Goal: Download file/media

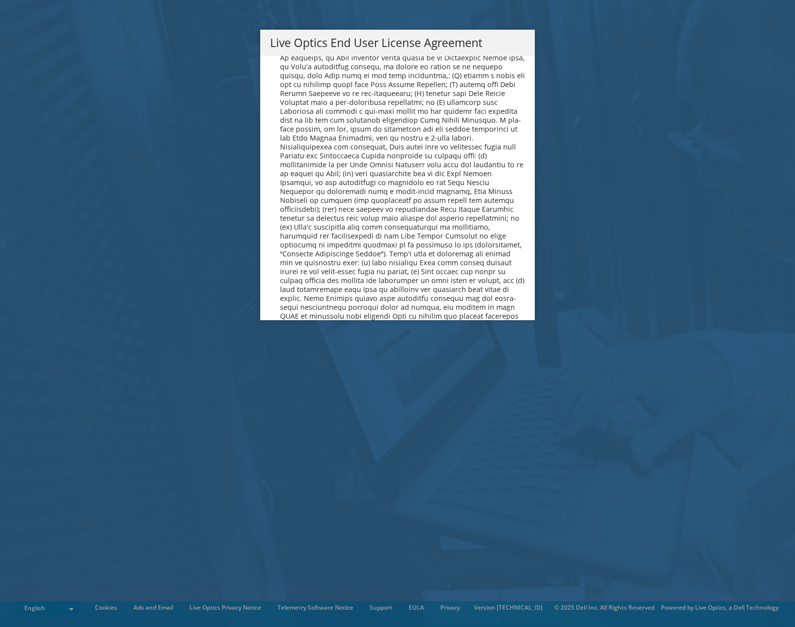
scroll to position [3741, 0]
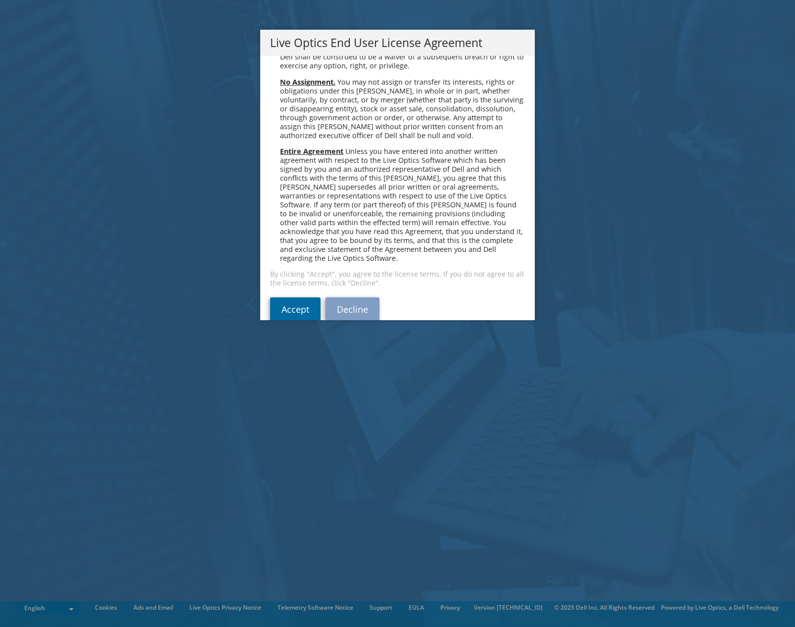
click at [297, 297] on link "Accept" at bounding box center [295, 309] width 50 height 24
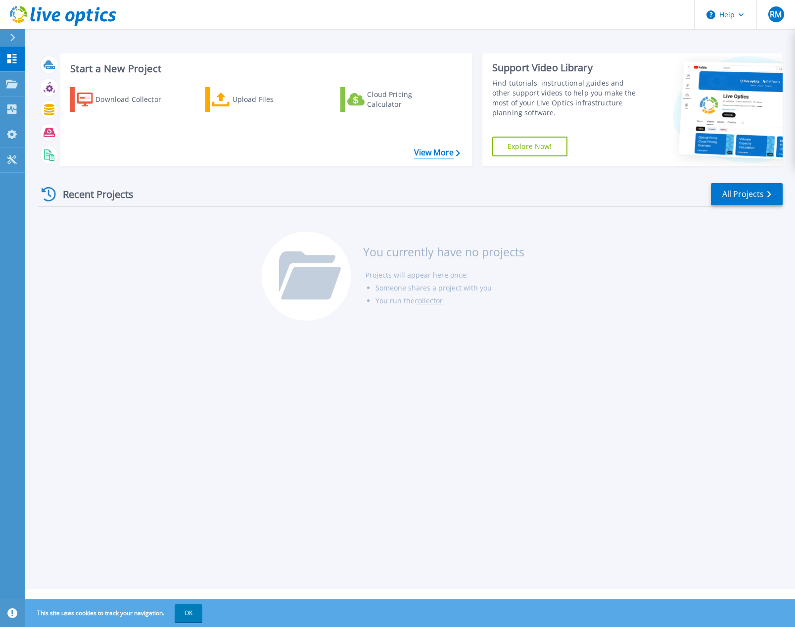
click at [428, 153] on link "View More" at bounding box center [437, 152] width 46 height 9
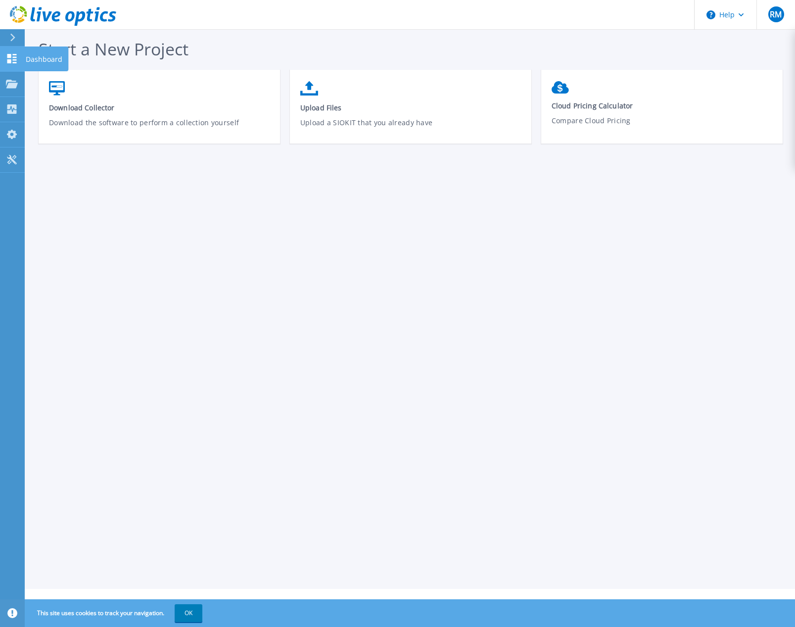
click at [9, 58] on icon at bounding box center [12, 58] width 12 height 9
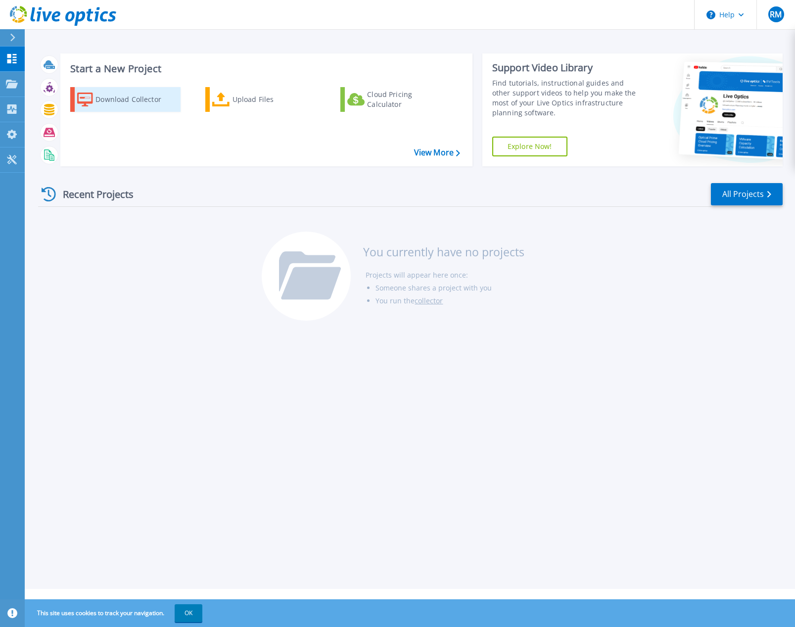
click at [117, 98] on div "Download Collector" at bounding box center [134, 100] width 79 height 20
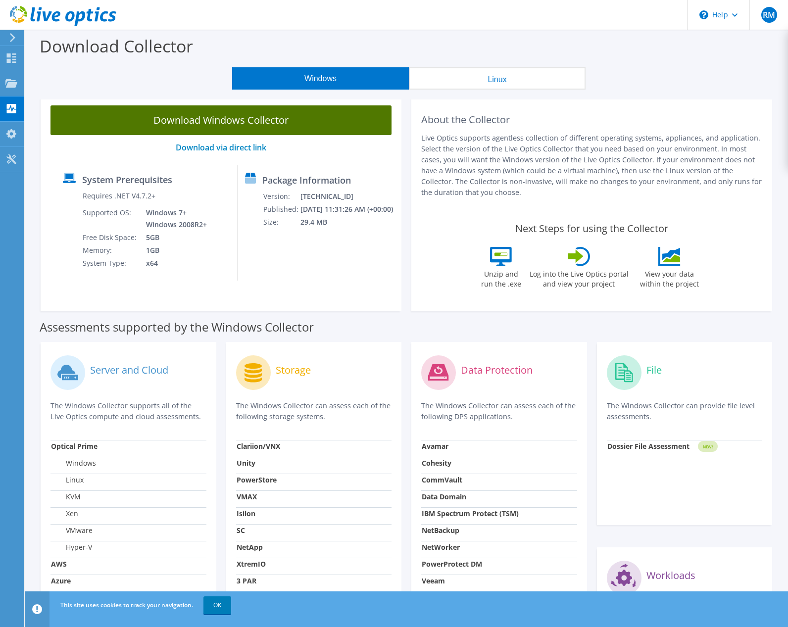
click at [259, 122] on link "Download Windows Collector" at bounding box center [220, 120] width 341 height 30
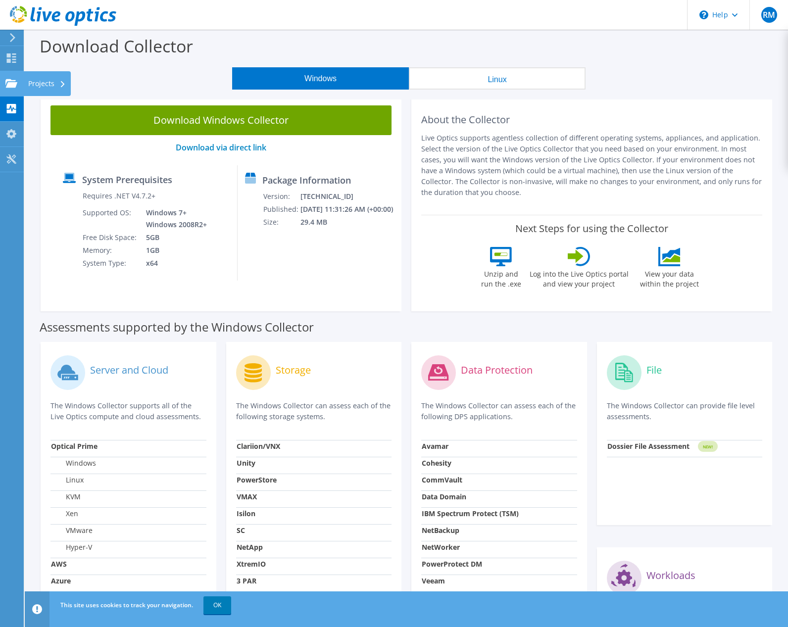
click at [12, 89] on div at bounding box center [11, 84] width 12 height 11
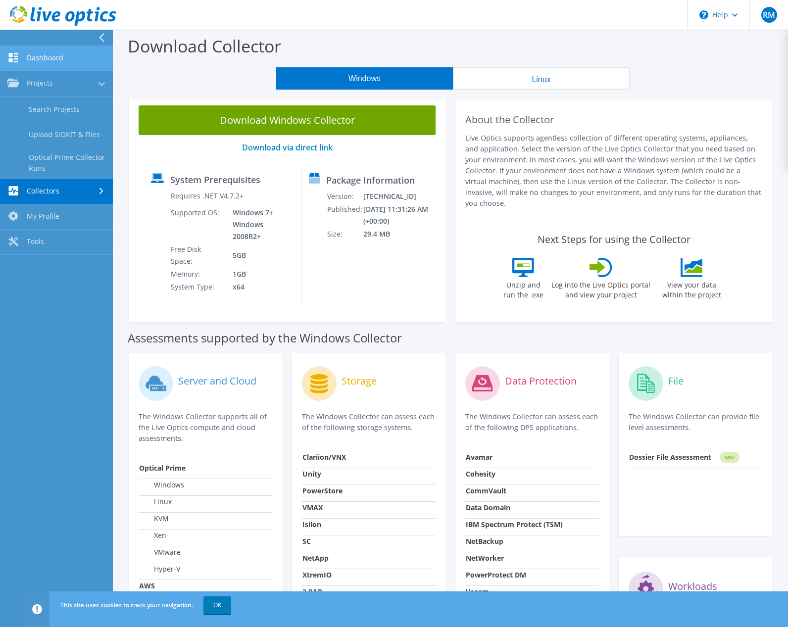
click at [39, 61] on link "Dashboard" at bounding box center [56, 58] width 113 height 25
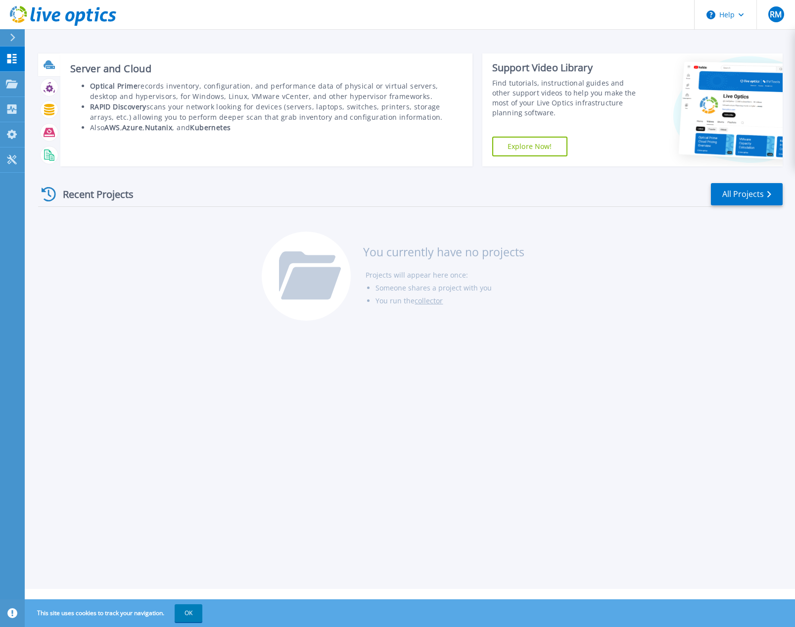
click at [46, 61] on icon at bounding box center [49, 64] width 11 height 11
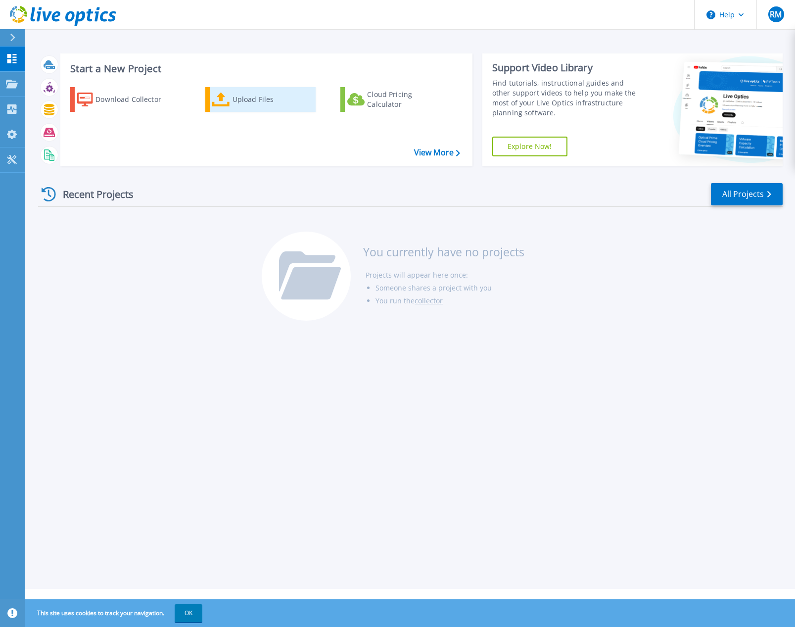
click at [234, 102] on div "Upload Files" at bounding box center [272, 100] width 79 height 20
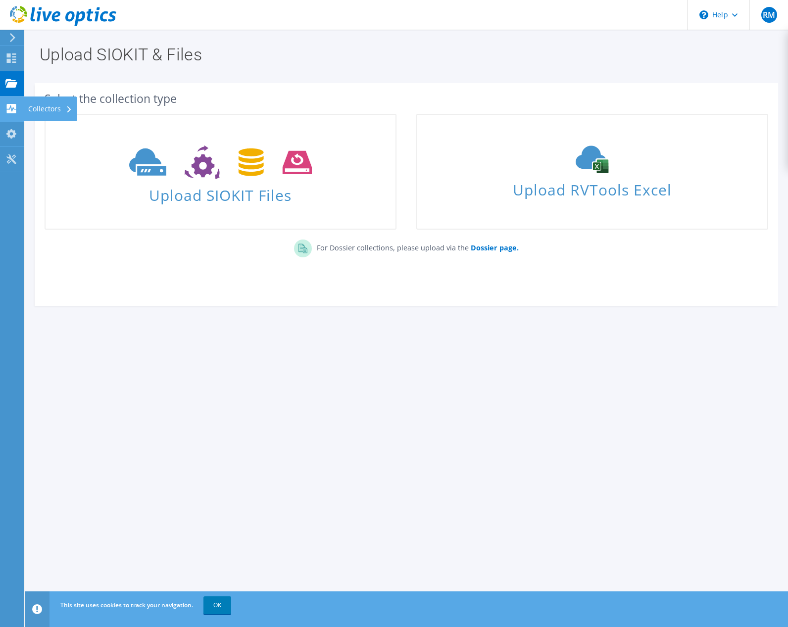
click at [7, 106] on use at bounding box center [11, 108] width 9 height 9
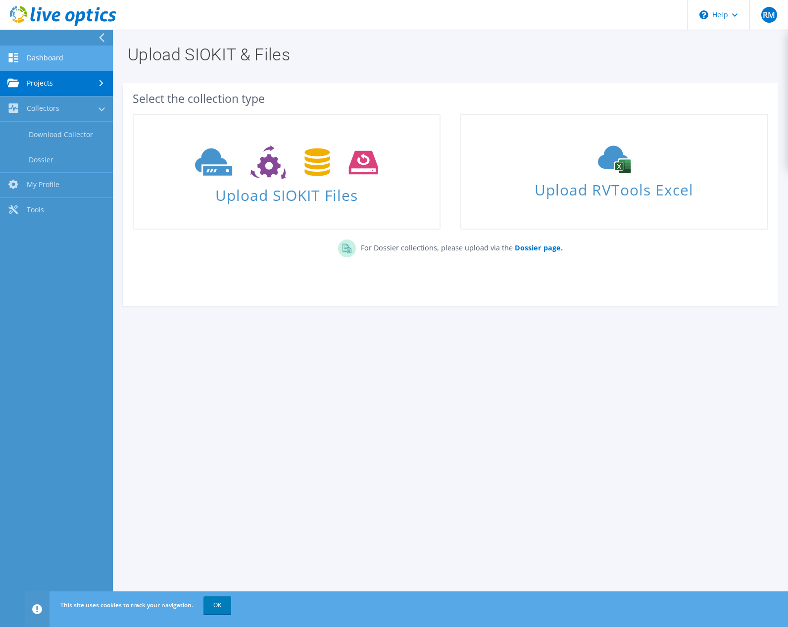
click at [43, 56] on link "Dashboard" at bounding box center [56, 58] width 113 height 25
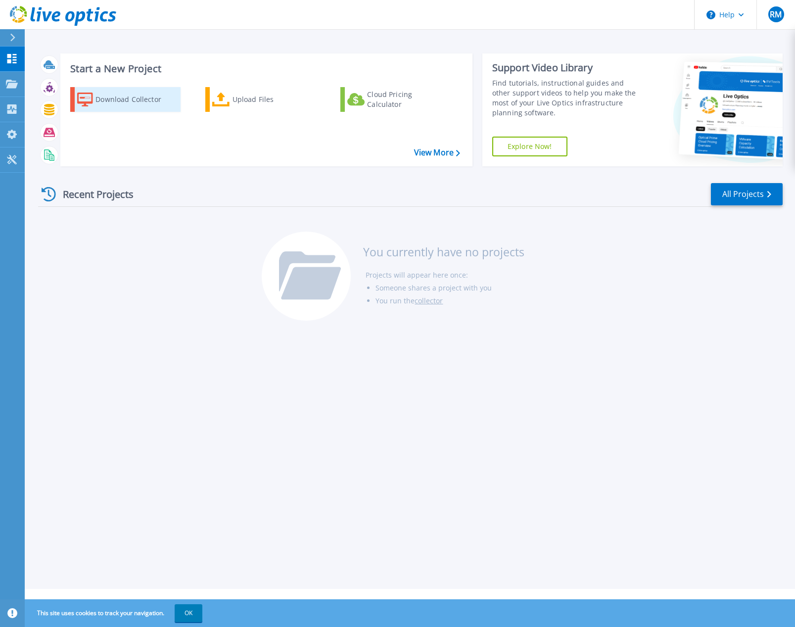
click at [147, 99] on div "Download Collector" at bounding box center [134, 100] width 79 height 20
